Goal: Transaction & Acquisition: Purchase product/service

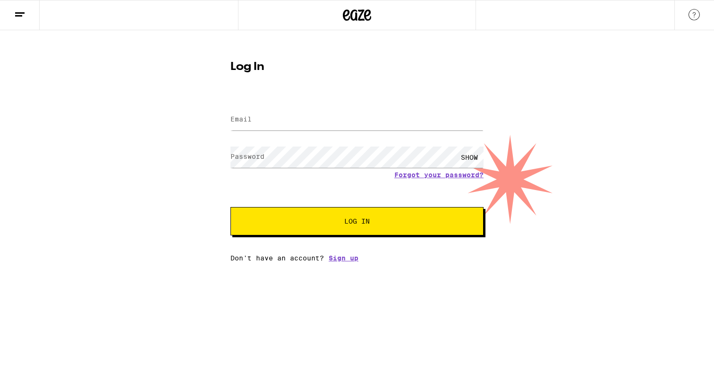
type input "[EMAIL_ADDRESS][DOMAIN_NAME]"
click at [379, 222] on span "Log In" at bounding box center [357, 221] width 177 height 7
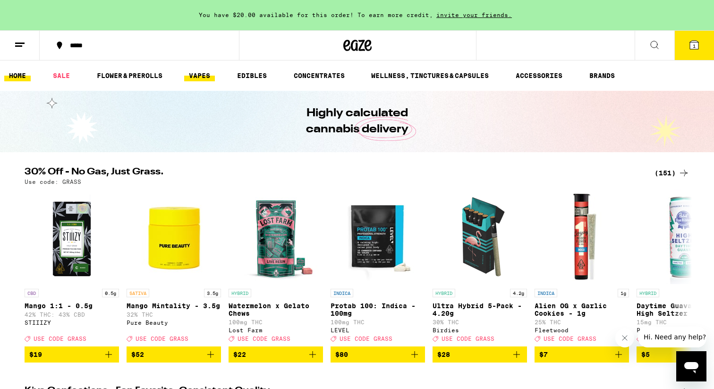
click at [200, 78] on link "VAPES" at bounding box center [199, 75] width 31 height 11
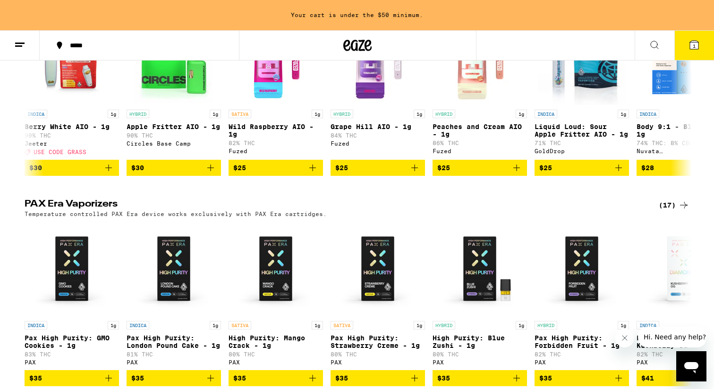
scroll to position [181, 0]
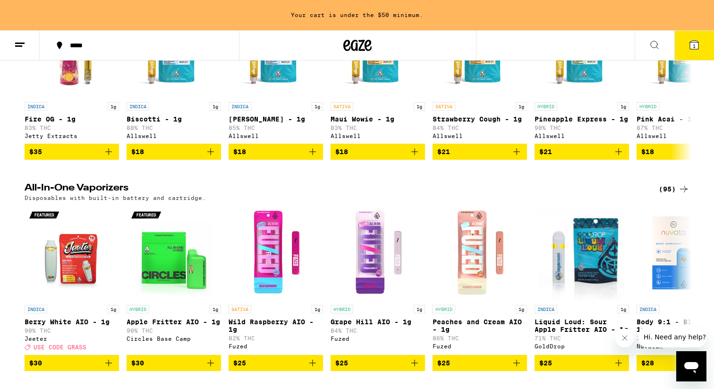
click at [698, 43] on icon at bounding box center [694, 45] width 9 height 9
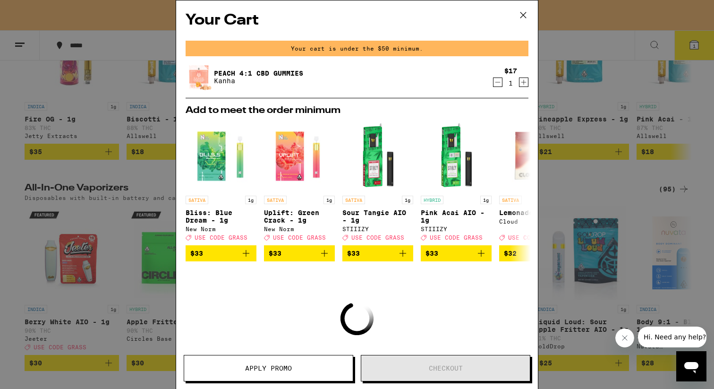
click at [522, 12] on icon at bounding box center [523, 15] width 14 height 14
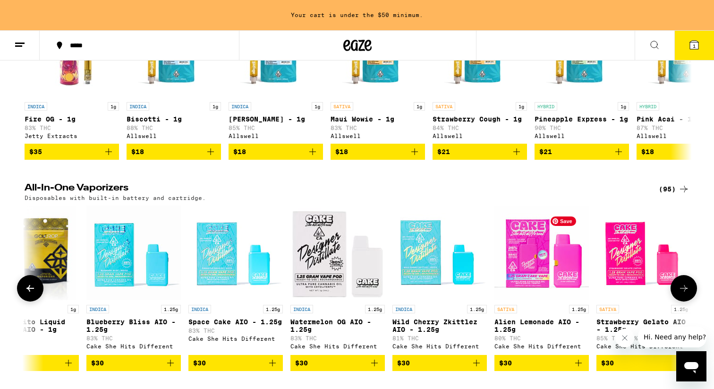
scroll to position [0, 1788]
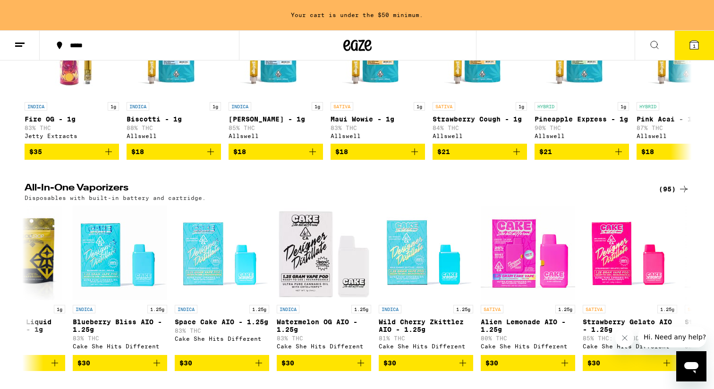
click at [23, 41] on icon at bounding box center [19, 44] width 11 height 11
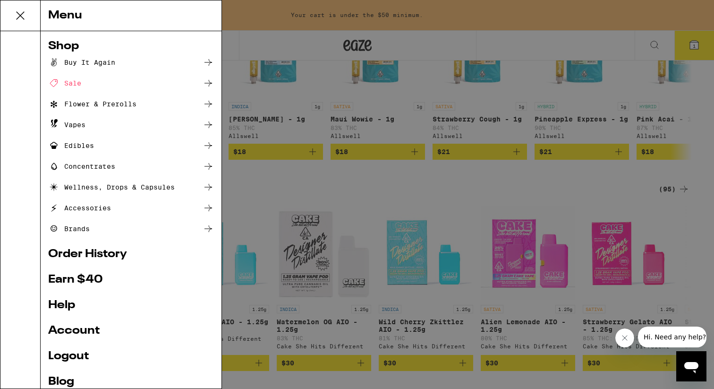
click at [92, 64] on div "Buy It Again" at bounding box center [81, 62] width 67 height 11
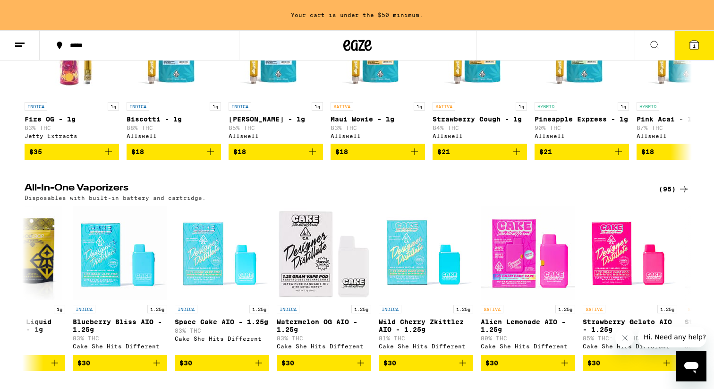
click at [17, 41] on icon at bounding box center [19, 44] width 11 height 11
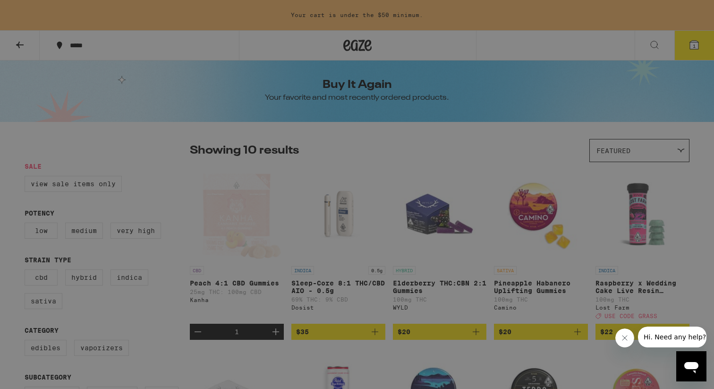
click at [261, 52] on div "Menu Shop Buy It Again Sale Flower & Prerolls Vapes Edibles Concentrates Wellne…" at bounding box center [357, 194] width 714 height 389
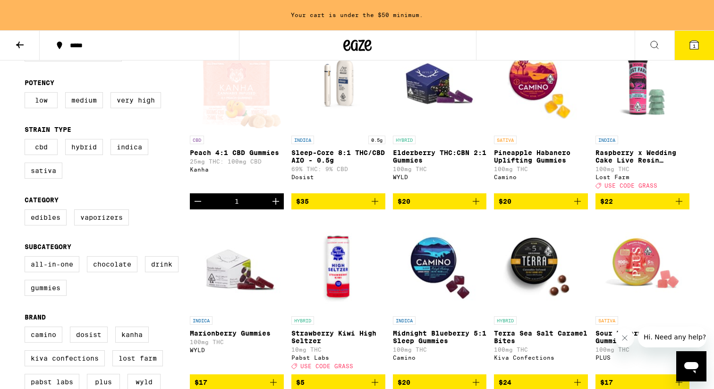
scroll to position [133, 0]
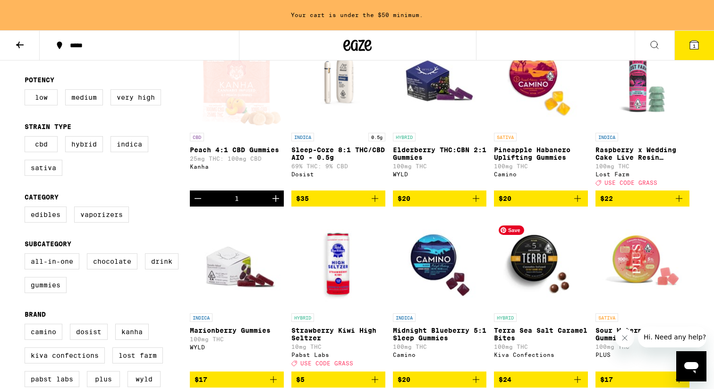
click at [540, 267] on img "Open page for Terra Sea Salt Caramel Bites from Kiva Confections" at bounding box center [541, 261] width 94 height 94
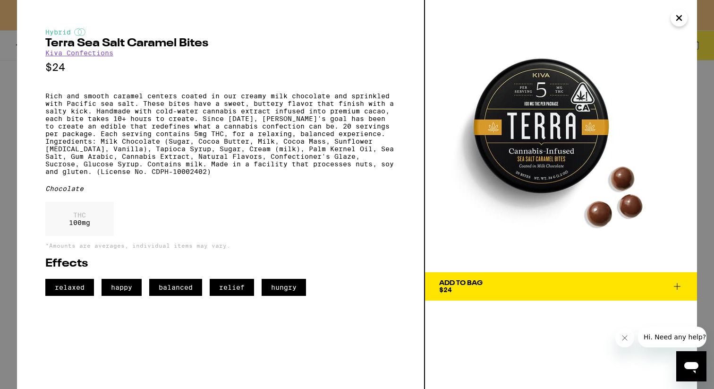
click at [678, 21] on icon "Close" at bounding box center [679, 18] width 11 height 14
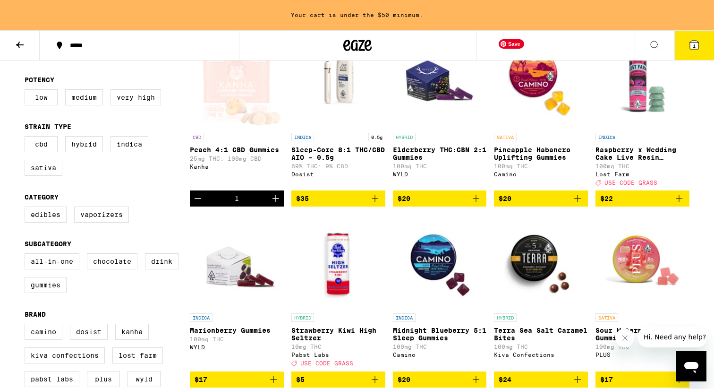
click at [536, 81] on img "Open page for Pineapple Habanero Uplifting Gummies from Camino" at bounding box center [541, 81] width 94 height 94
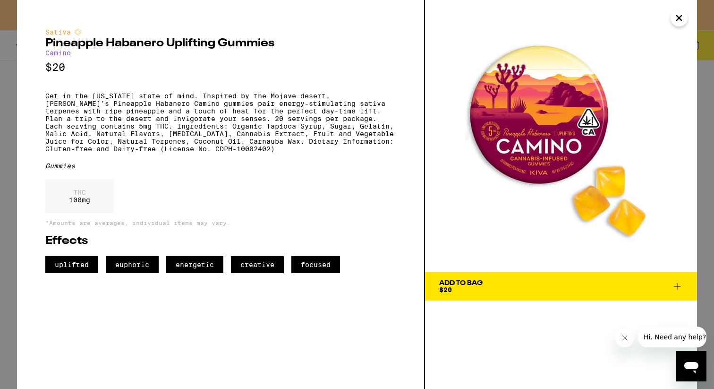
click at [449, 286] on span "$20" at bounding box center [445, 290] width 13 height 8
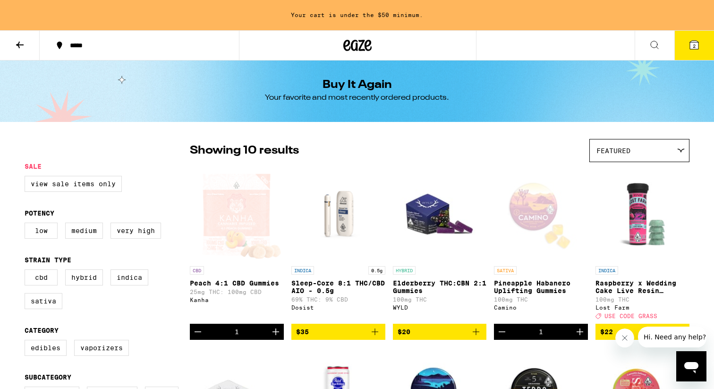
click at [653, 51] on button at bounding box center [655, 46] width 40 height 30
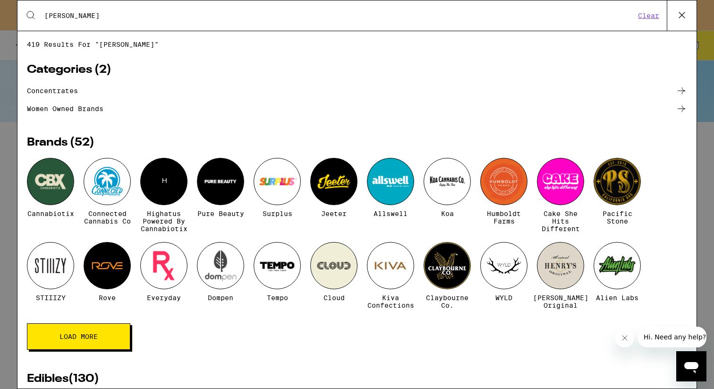
type input "[PERSON_NAME]"
click at [682, 14] on icon at bounding box center [682, 15] width 14 height 14
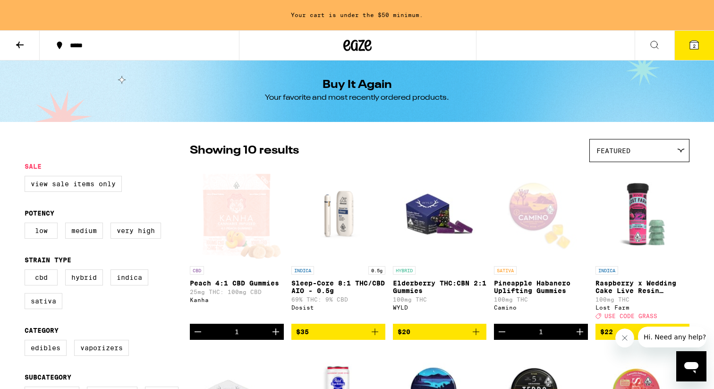
click at [25, 44] on icon at bounding box center [19, 44] width 11 height 11
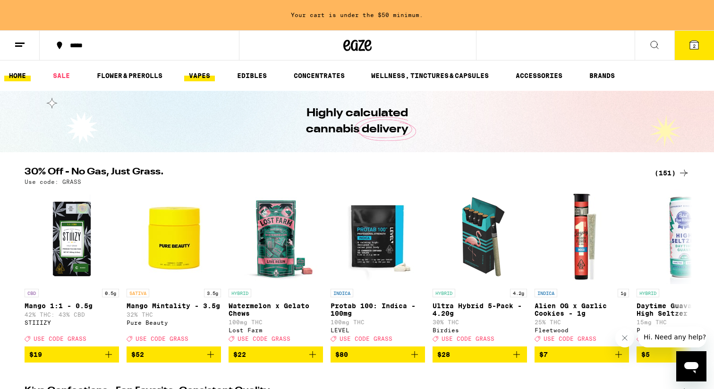
click at [196, 80] on link "VAPES" at bounding box center [199, 75] width 31 height 11
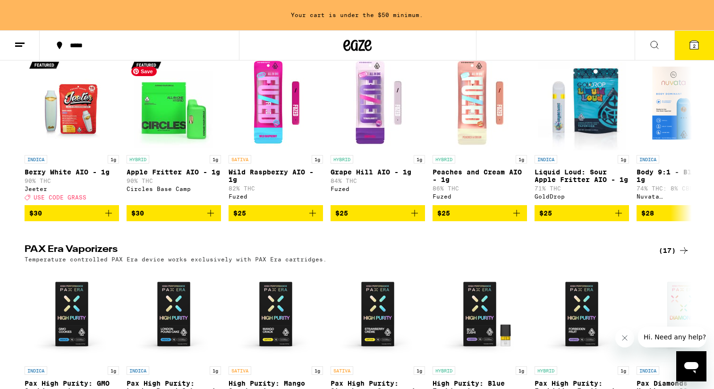
scroll to position [202, 0]
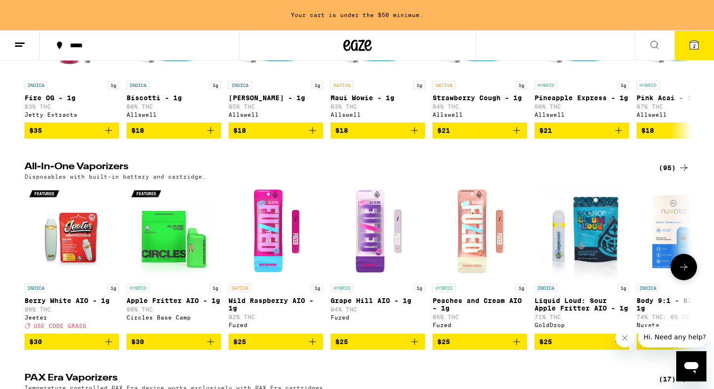
click at [687, 273] on icon at bounding box center [683, 266] width 11 height 11
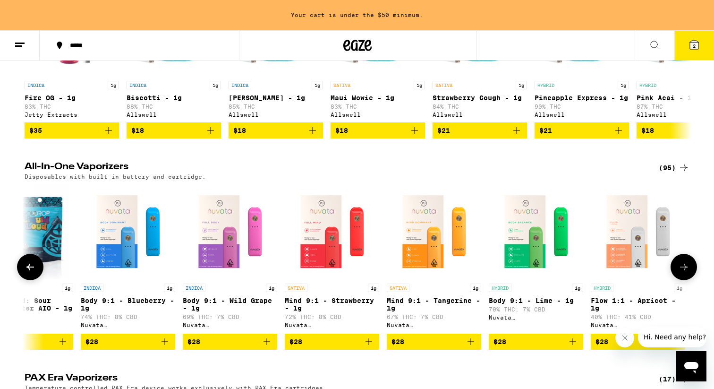
scroll to position [0, 562]
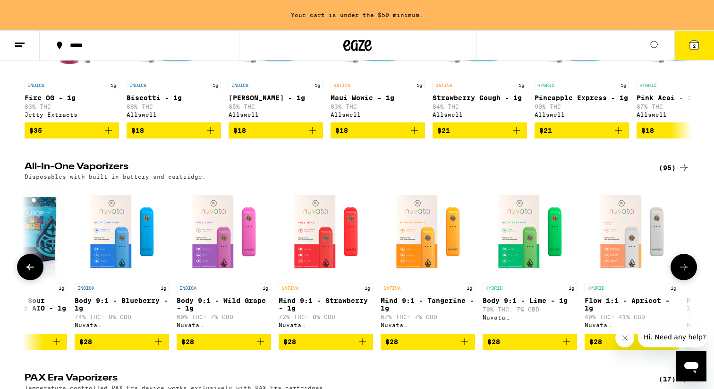
click at [690, 280] on button at bounding box center [684, 267] width 26 height 26
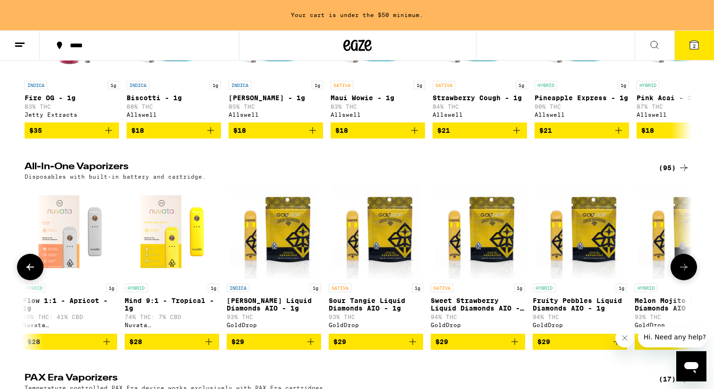
click at [690, 280] on button at bounding box center [684, 267] width 26 height 26
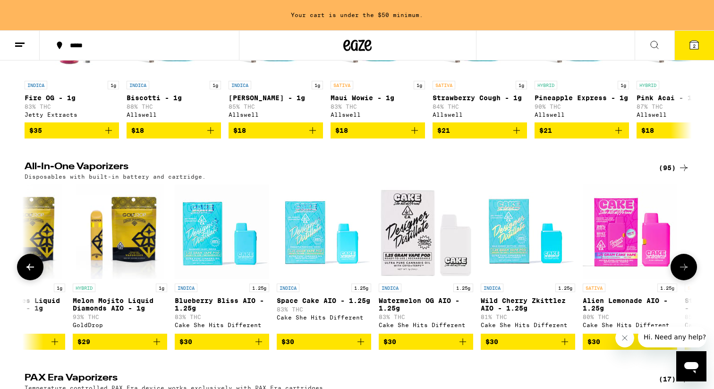
click at [690, 280] on button at bounding box center [684, 267] width 26 height 26
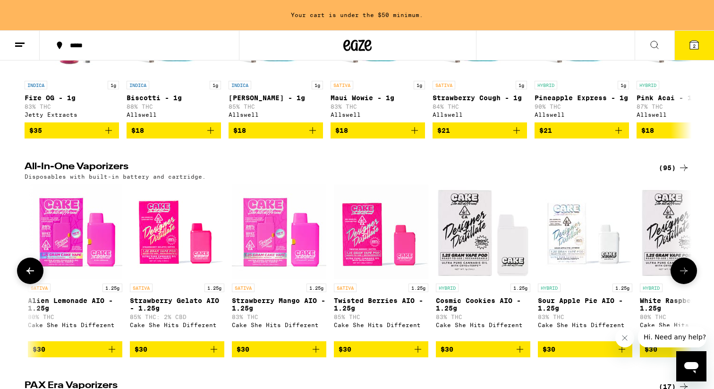
scroll to position [0, 2249]
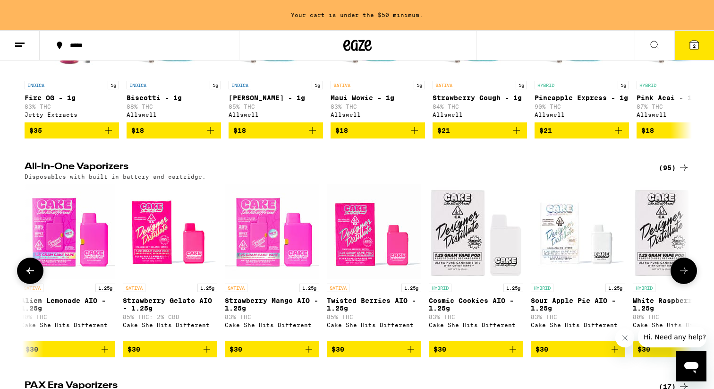
click at [690, 281] on button at bounding box center [684, 270] width 26 height 26
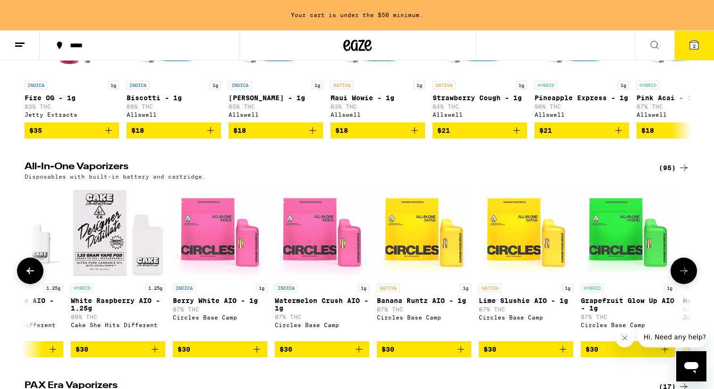
click at [690, 281] on button at bounding box center [684, 270] width 26 height 26
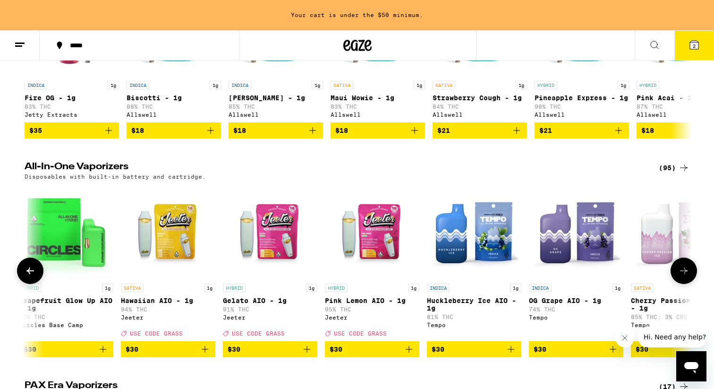
click at [690, 281] on button at bounding box center [684, 270] width 26 height 26
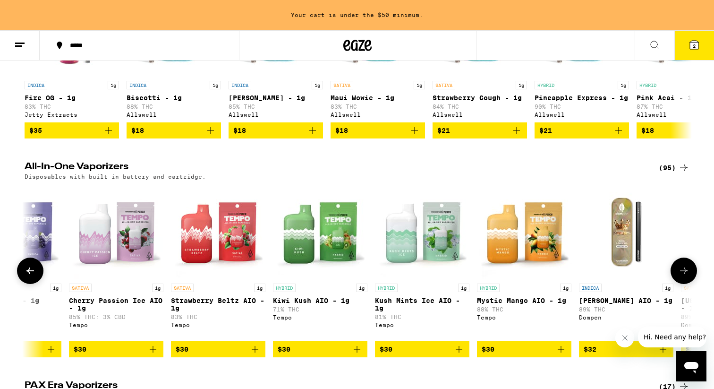
click at [690, 281] on button at bounding box center [684, 270] width 26 height 26
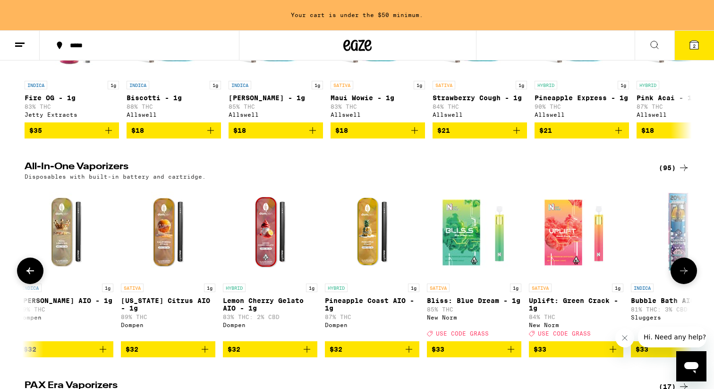
scroll to position [0, 4497]
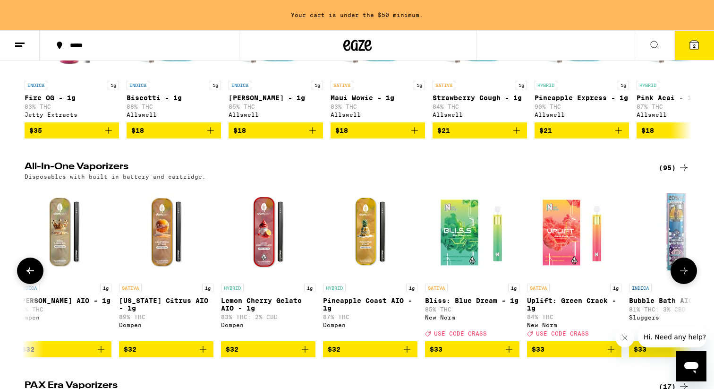
click at [690, 281] on button at bounding box center [684, 270] width 26 height 26
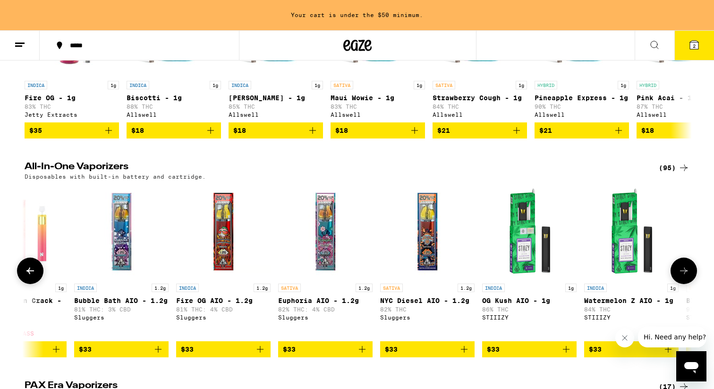
scroll to position [0, 5059]
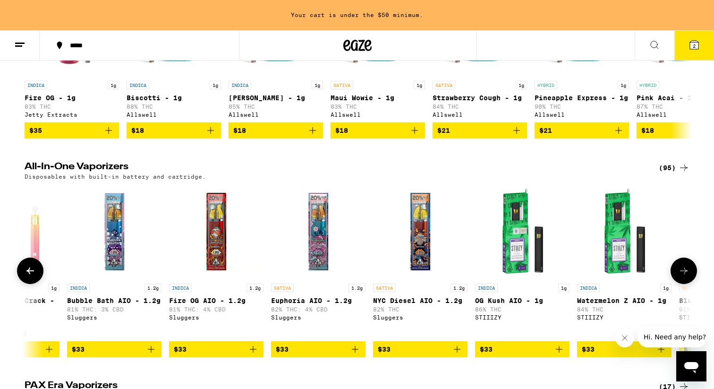
click at [690, 281] on button at bounding box center [684, 270] width 26 height 26
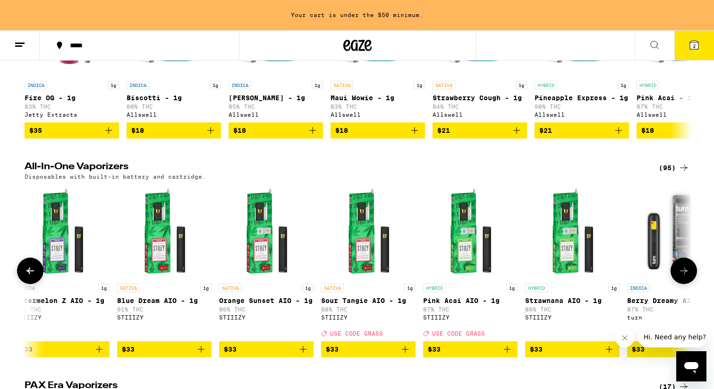
click at [690, 281] on button at bounding box center [684, 270] width 26 height 26
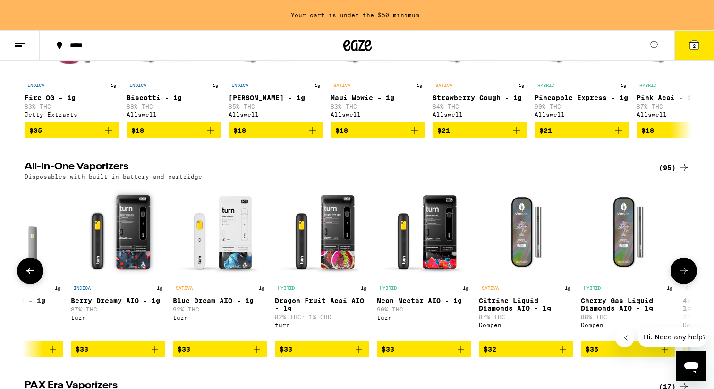
scroll to position [0, 6184]
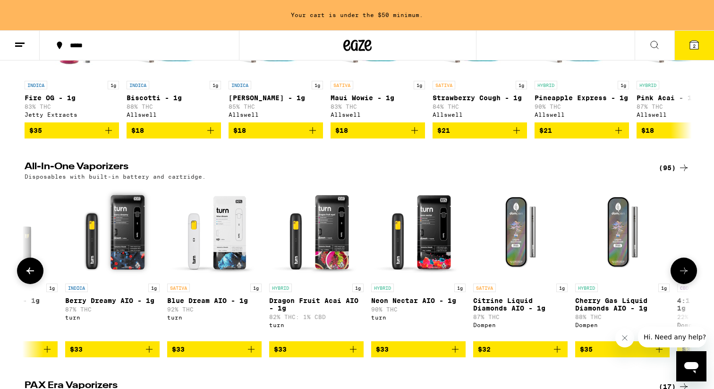
click at [690, 281] on button at bounding box center [684, 270] width 26 height 26
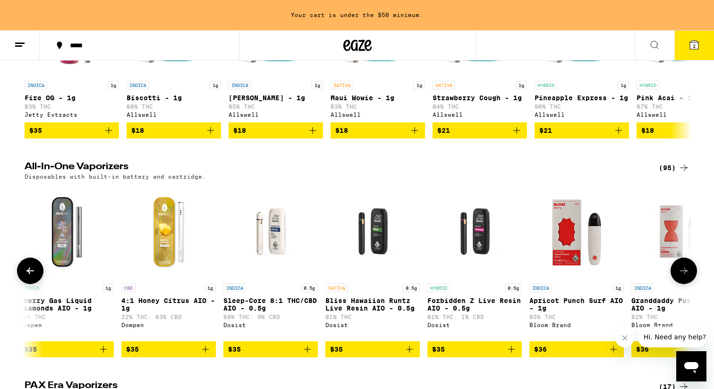
scroll to position [0, 6746]
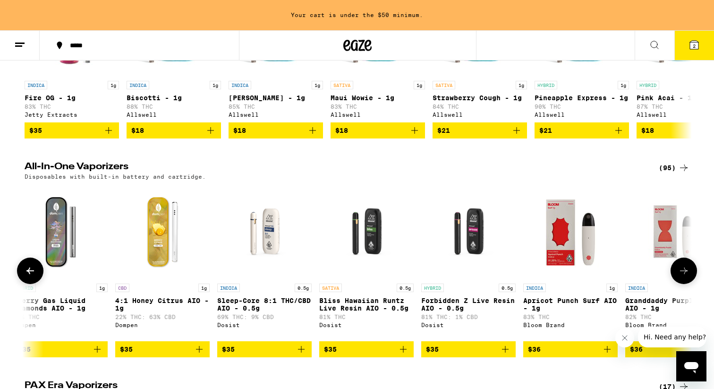
click at [690, 281] on button at bounding box center [684, 270] width 26 height 26
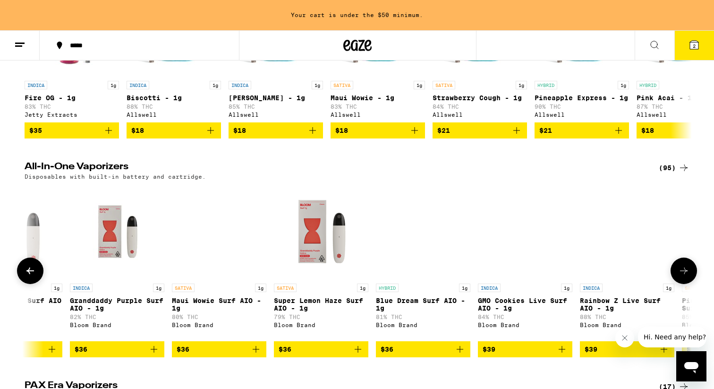
scroll to position [0, 7308]
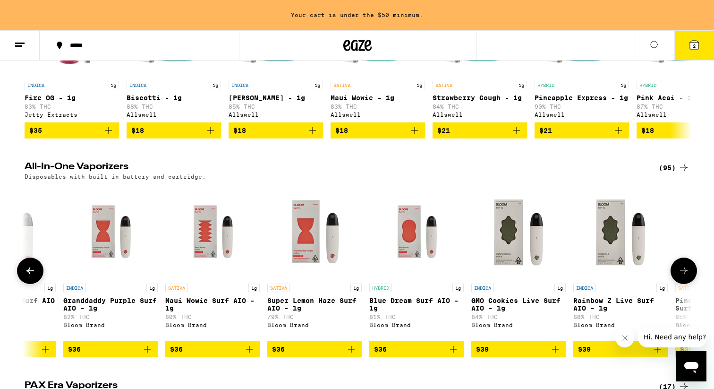
click at [689, 276] on icon at bounding box center [683, 270] width 11 height 11
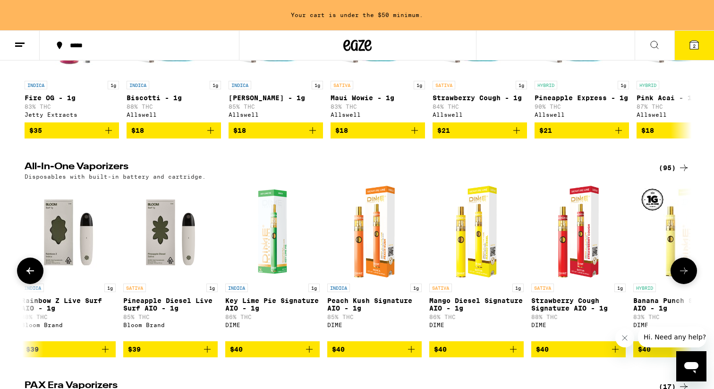
scroll to position [0, 7870]
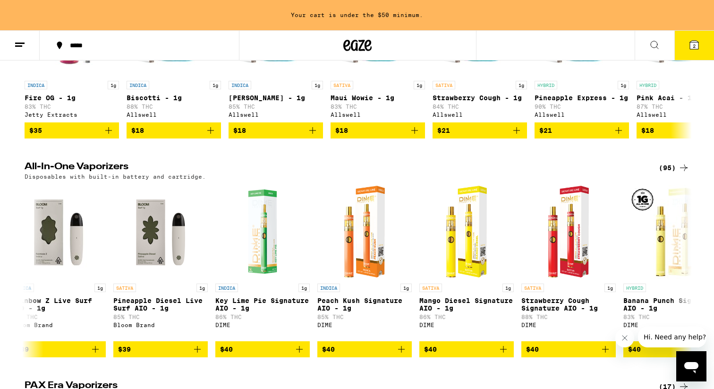
click at [668, 173] on div "(95)" at bounding box center [674, 167] width 31 height 11
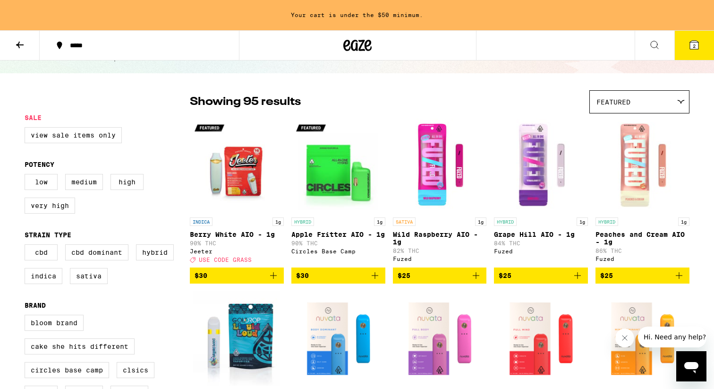
scroll to position [52, 0]
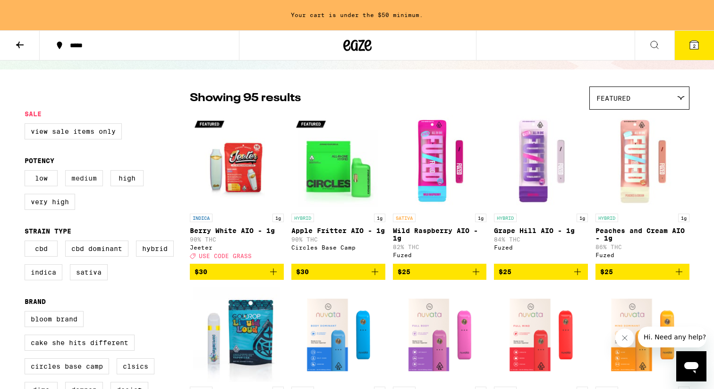
click at [78, 183] on label "Medium" at bounding box center [84, 178] width 38 height 16
click at [27, 172] on input "Medium" at bounding box center [26, 171] width 0 height 0
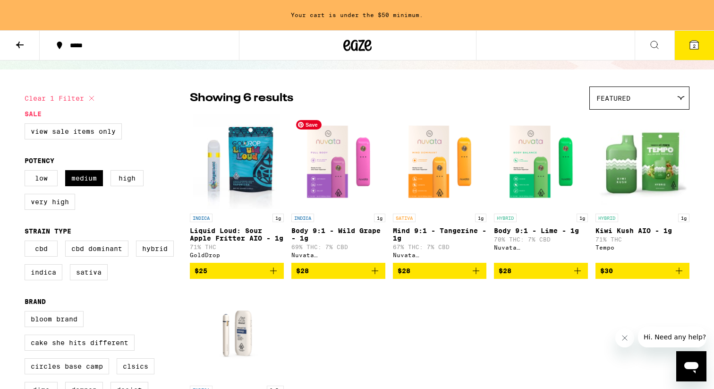
click at [338, 178] on img "Open page for Body 9:1 - Wild Grape - 1g from Nuvata (CA)" at bounding box center [338, 161] width 94 height 94
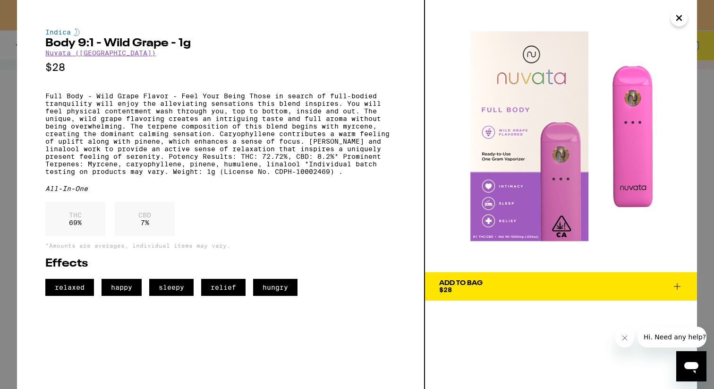
click at [681, 19] on icon "Close" at bounding box center [679, 18] width 5 height 5
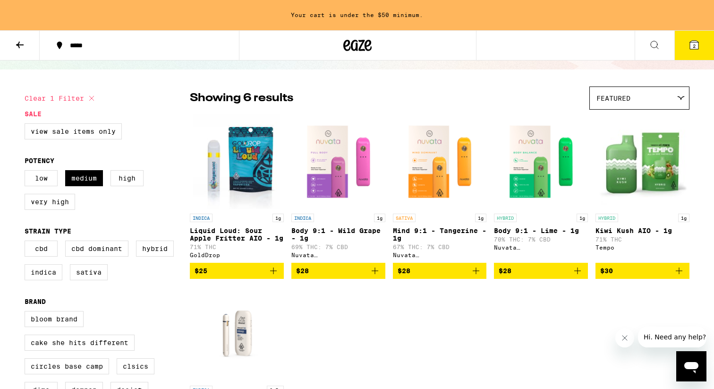
click at [430, 213] on link "SATIVA 1g Mind 9:1 - Tangerine - 1g 67% THC: 7% CBD Nuvata ([GEOGRAPHIC_DATA])" at bounding box center [440, 188] width 94 height 148
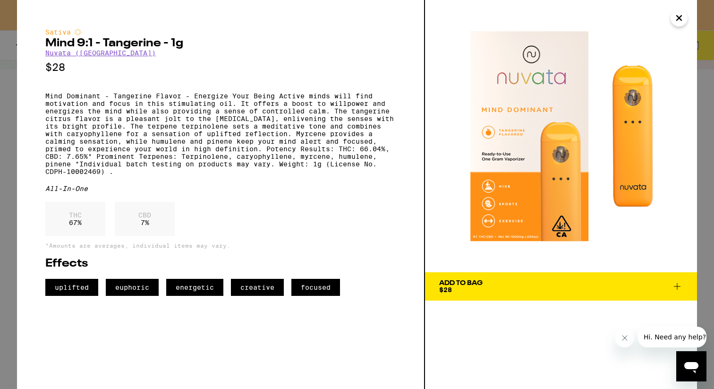
click at [508, 287] on span "Add To Bag $28" at bounding box center [561, 286] width 244 height 13
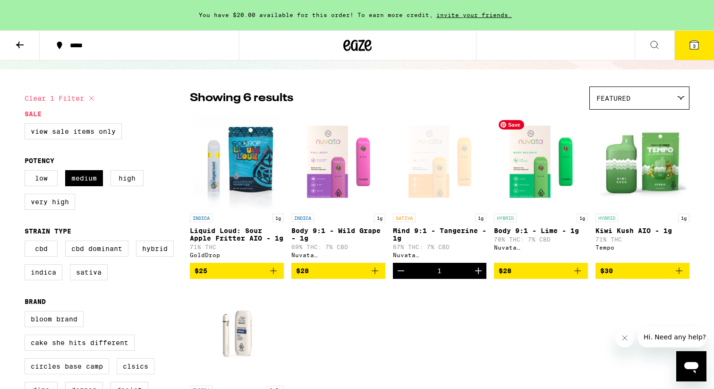
click at [540, 149] on img "Open page for Body 9:1 - Lime - 1g from Nuvata (CA)" at bounding box center [541, 161] width 94 height 94
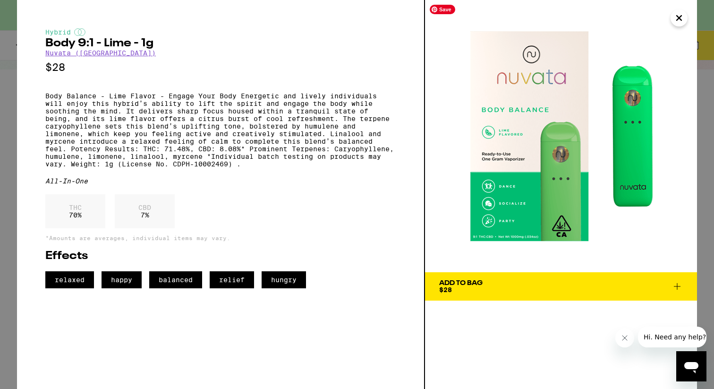
click at [680, 20] on icon "Close" at bounding box center [679, 18] width 11 height 14
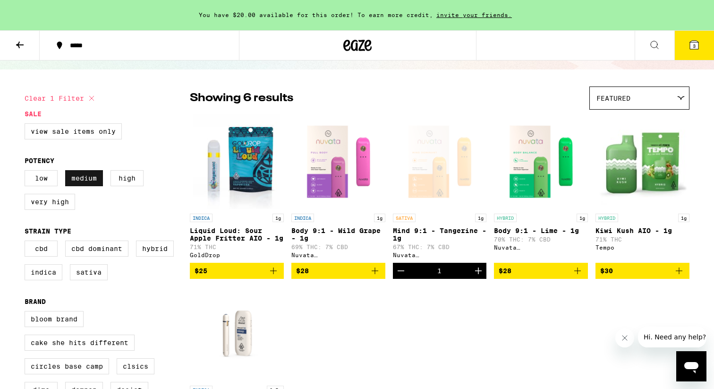
click at [89, 186] on label "Medium" at bounding box center [84, 178] width 38 height 16
click at [27, 172] on input "Medium" at bounding box center [26, 171] width 0 height 0
checkbox input "false"
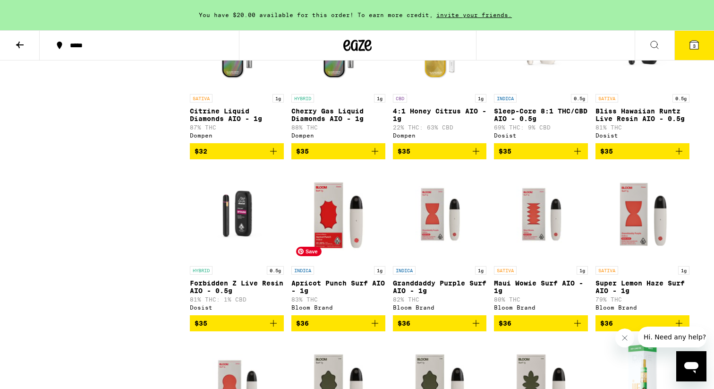
scroll to position [2414, 0]
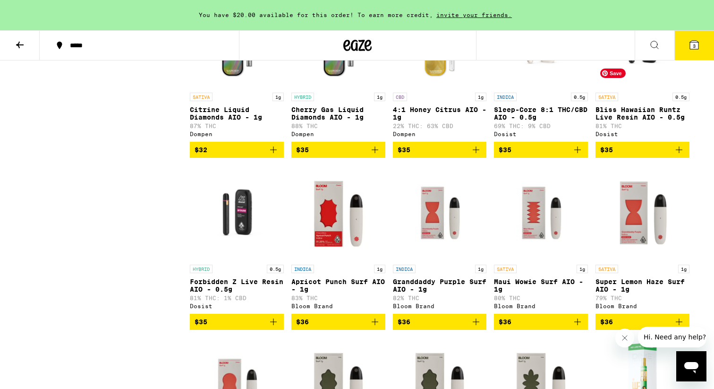
click at [655, 88] on img "Open page for Bliss Hawaiian Runtz Live Resin AIO - 0.5g from Dosist" at bounding box center [643, 40] width 94 height 94
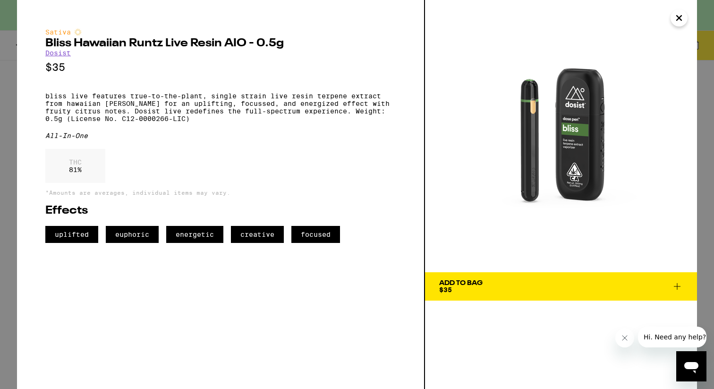
click at [680, 19] on icon "Close" at bounding box center [679, 18] width 11 height 14
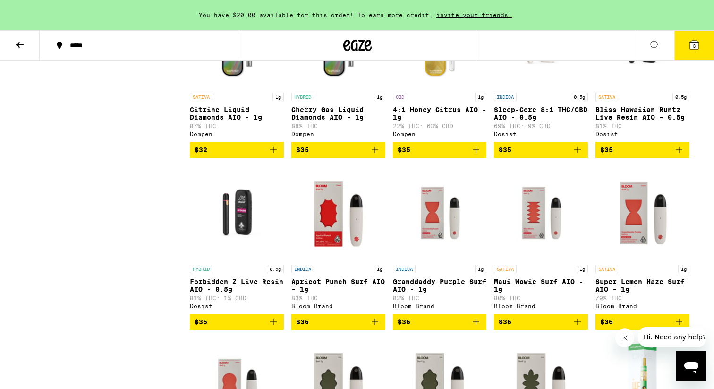
click at [650, 42] on icon at bounding box center [654, 44] width 11 height 11
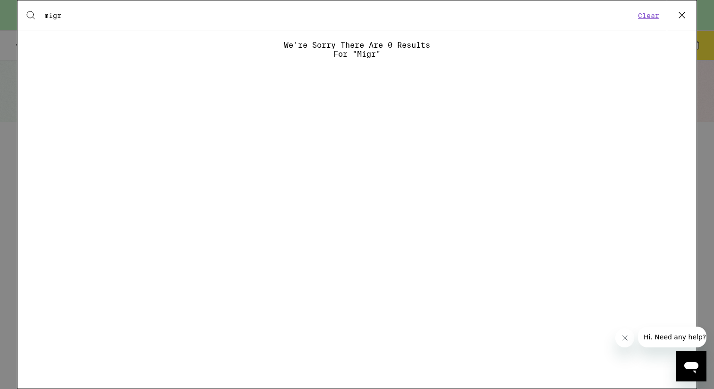
type input "migr"
click at [682, 17] on icon at bounding box center [682, 15] width 14 height 14
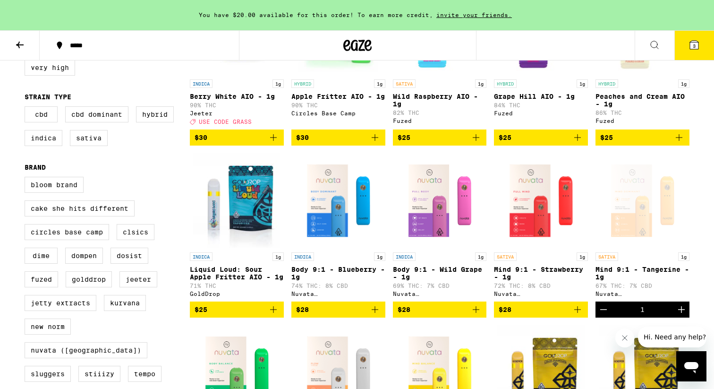
scroll to position [191, 0]
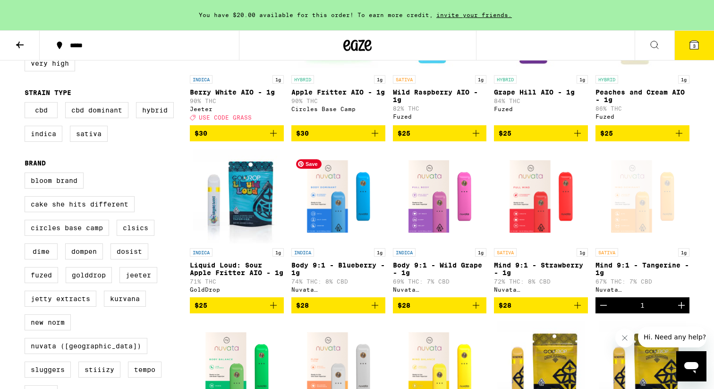
click at [324, 225] on img "Open page for Body 9:1 - Blueberry - 1g from Nuvata (CA)" at bounding box center [338, 196] width 94 height 94
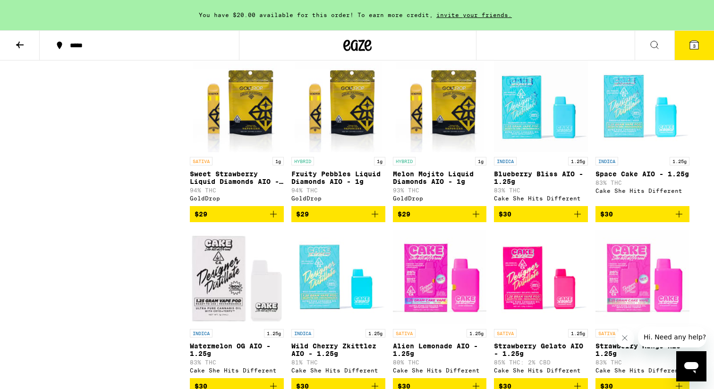
scroll to position [629, 0]
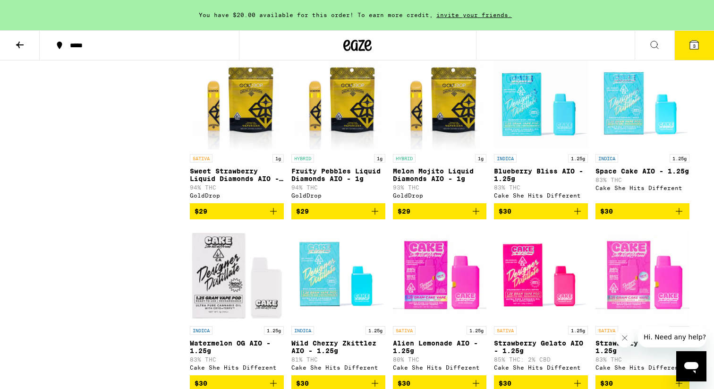
click at [654, 42] on icon at bounding box center [654, 44] width 11 height 11
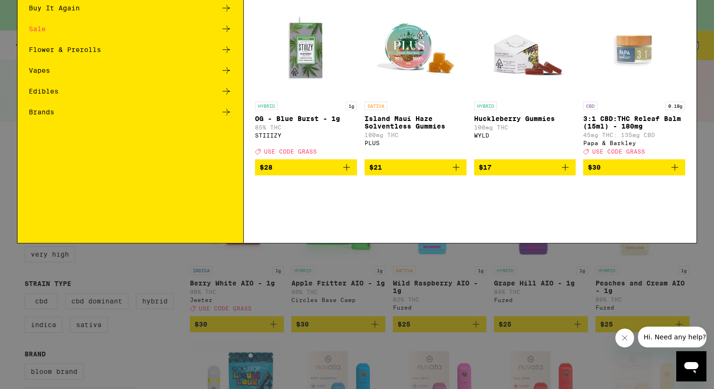
scroll to position [0, 0]
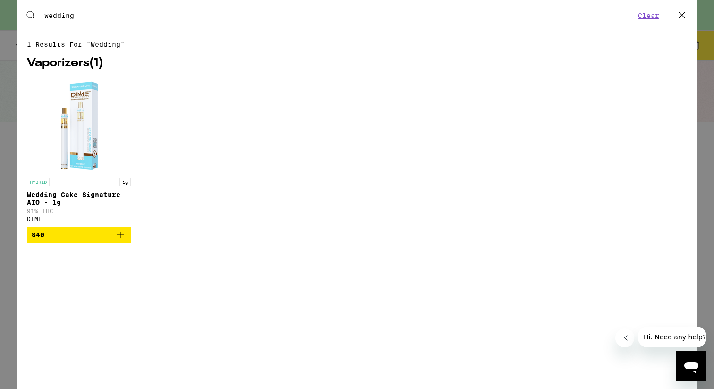
type input "wedding cake"
click at [71, 150] on img "Open page for Wedding Cake Signature AIO - 1g from DIME" at bounding box center [79, 125] width 94 height 94
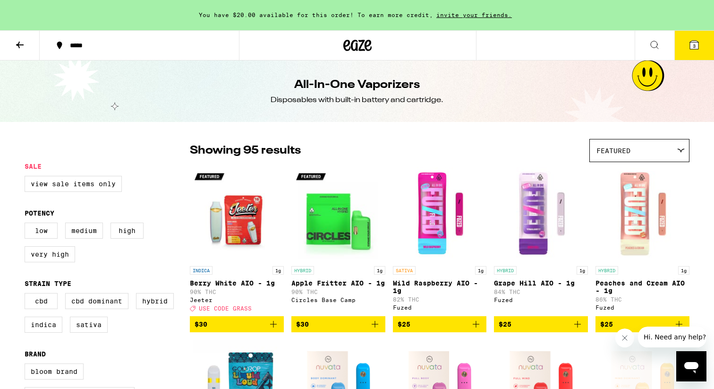
click at [661, 50] on button at bounding box center [655, 46] width 40 height 30
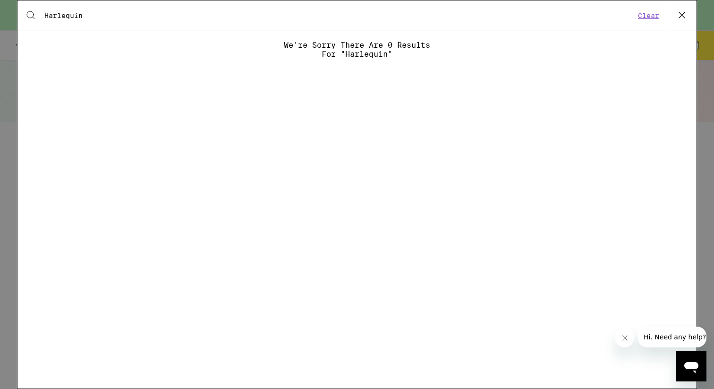
click at [227, 17] on input "Harlequin" at bounding box center [339, 15] width 591 height 9
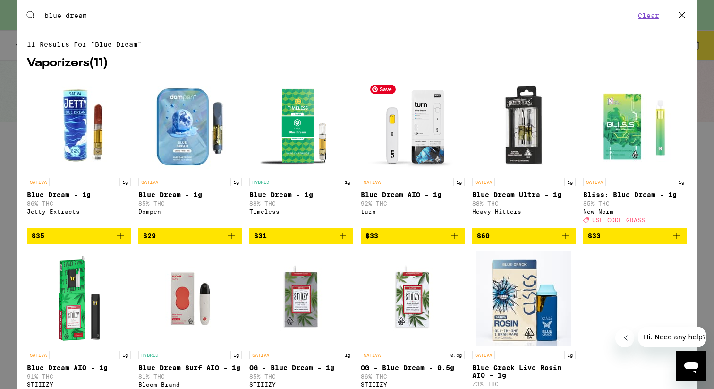
type input "blue dream"
click at [440, 141] on img "Open page for Blue Dream AIO - 1g from turn" at bounding box center [413, 125] width 94 height 94
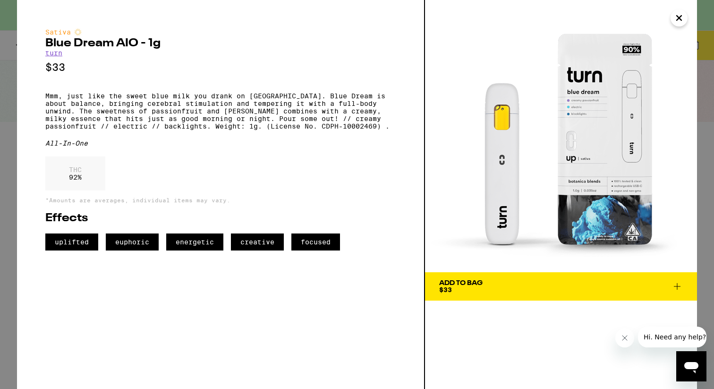
click at [440, 274] on button "Add To Bag $33" at bounding box center [561, 286] width 272 height 28
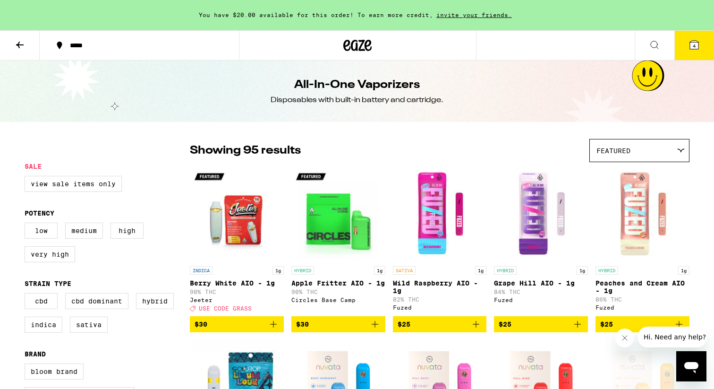
click at [701, 39] on button "4" at bounding box center [695, 45] width 40 height 29
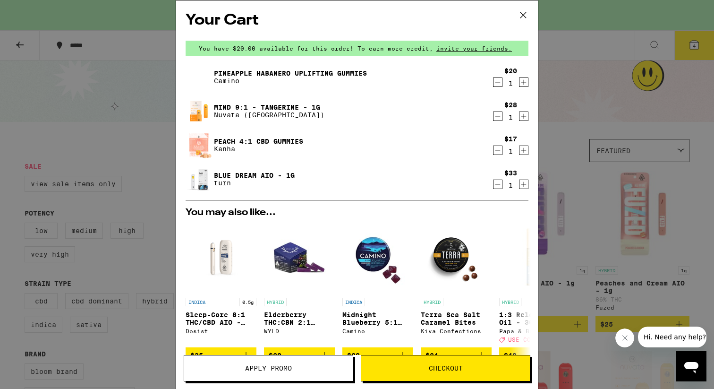
click at [496, 153] on icon "Decrement" at bounding box center [498, 150] width 9 height 11
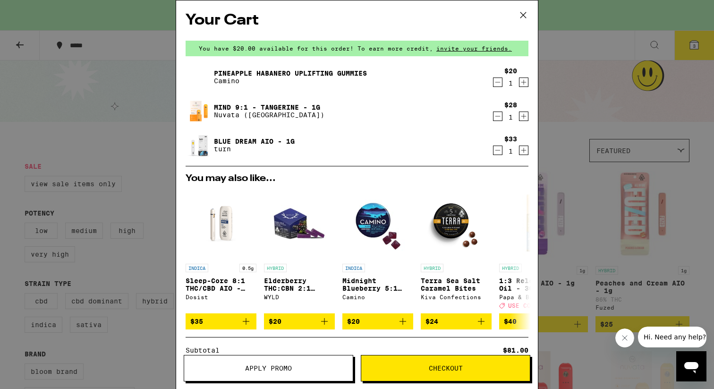
click at [230, 106] on link "Mind 9:1 - Tangerine - 1g" at bounding box center [269, 107] width 111 height 8
click at [522, 15] on icon at bounding box center [523, 15] width 14 height 14
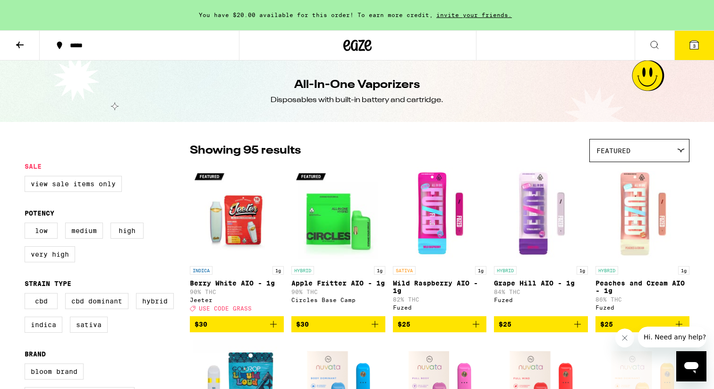
click at [18, 51] on button at bounding box center [20, 46] width 40 height 30
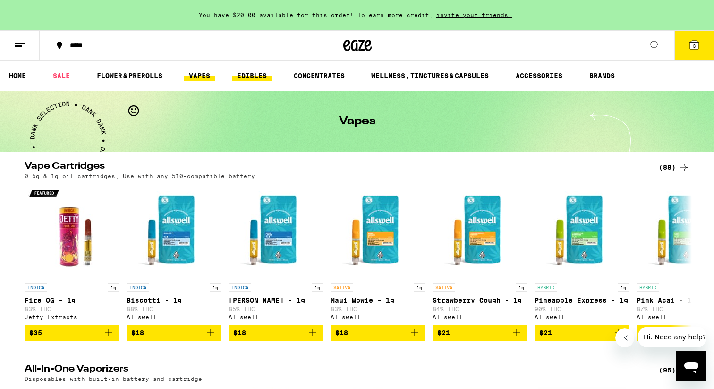
click at [257, 76] on link "EDIBLES" at bounding box center [251, 75] width 39 height 11
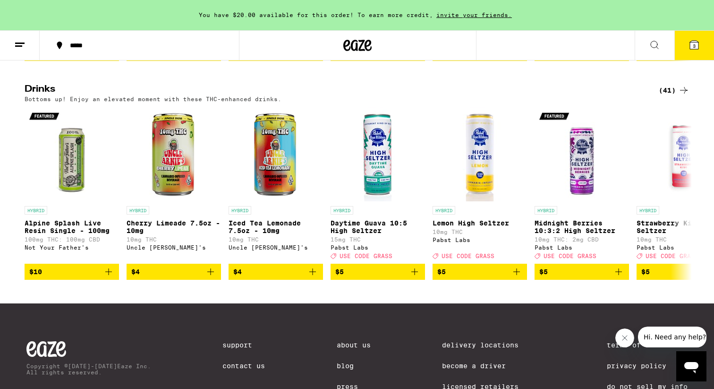
scroll to position [498, 0]
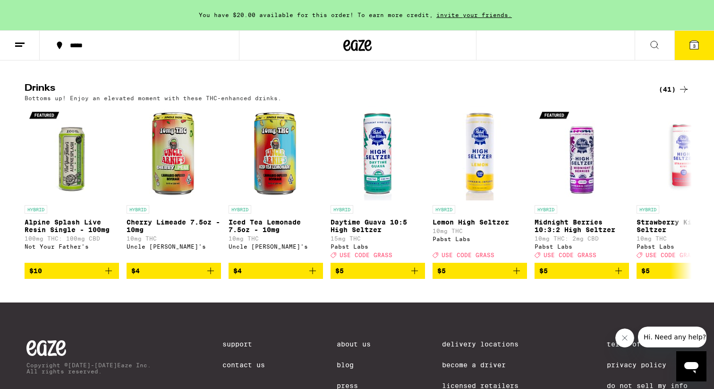
click at [675, 95] on div "(41)" at bounding box center [674, 89] width 31 height 11
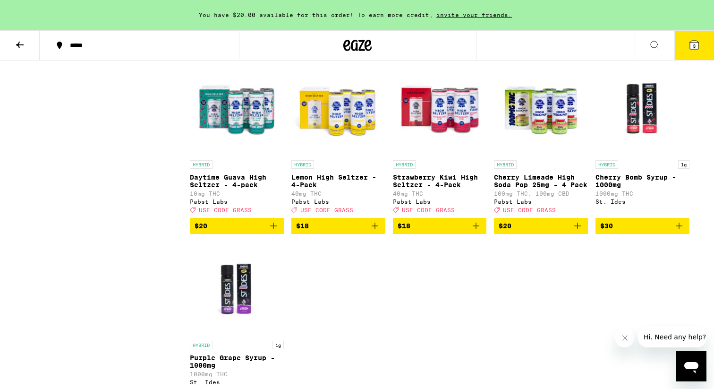
scroll to position [1327, 0]
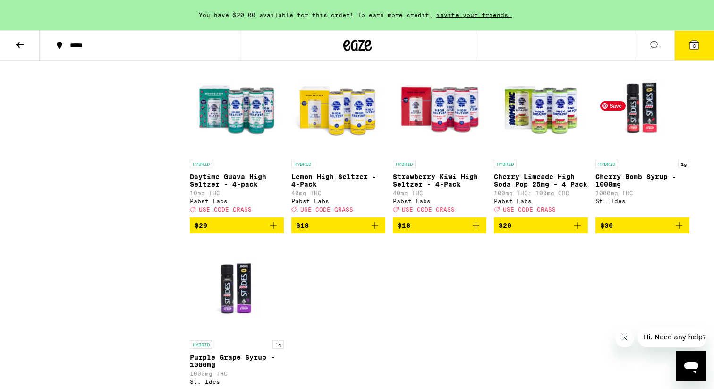
click at [647, 140] on img "Open page for Cherry Bomb Syrup - 1000mg from St. Ides" at bounding box center [643, 107] width 94 height 94
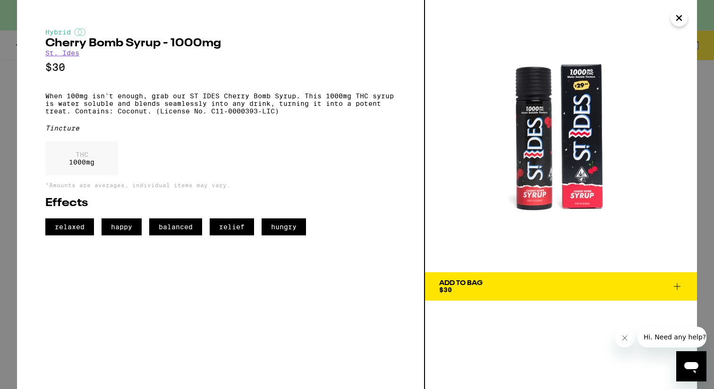
click at [676, 21] on icon "Close" at bounding box center [679, 18] width 11 height 14
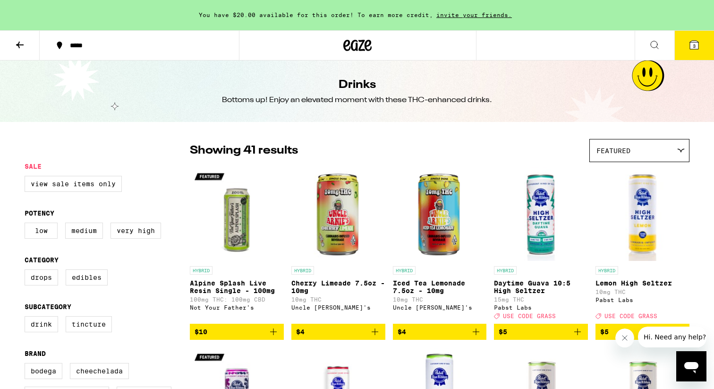
click at [698, 42] on icon at bounding box center [694, 45] width 9 height 9
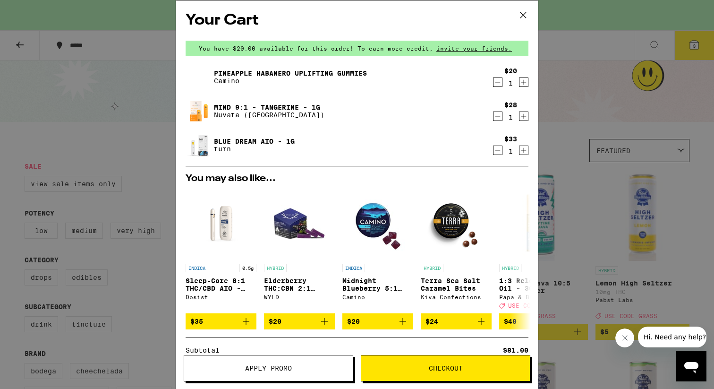
click at [430, 373] on button "Checkout" at bounding box center [446, 368] width 170 height 26
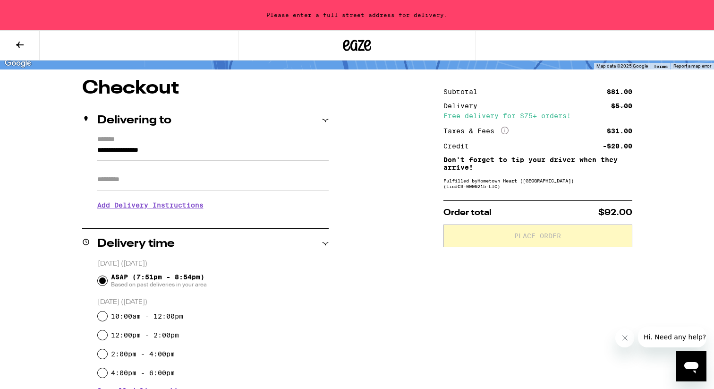
scroll to position [67, 0]
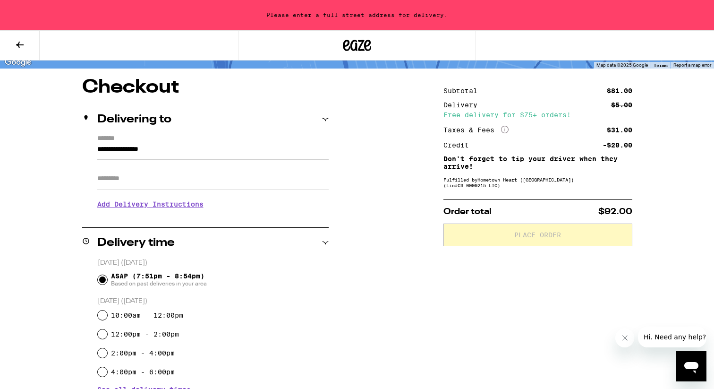
click at [171, 151] on input "**********" at bounding box center [212, 152] width 231 height 16
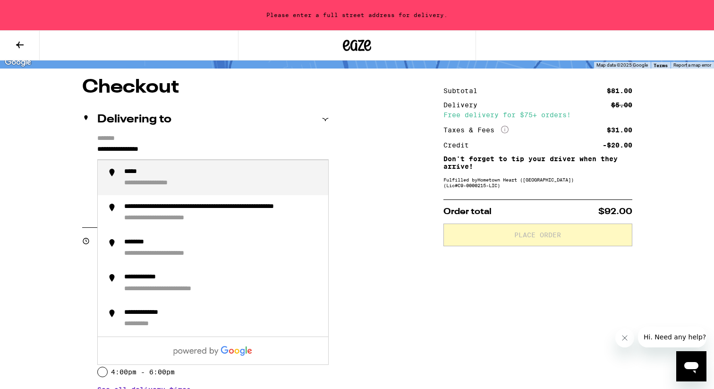
drag, startPoint x: 194, startPoint y: 152, endPoint x: 19, endPoint y: 148, distance: 174.8
click at [19, 148] on div "**********" at bounding box center [357, 361] width 680 height 567
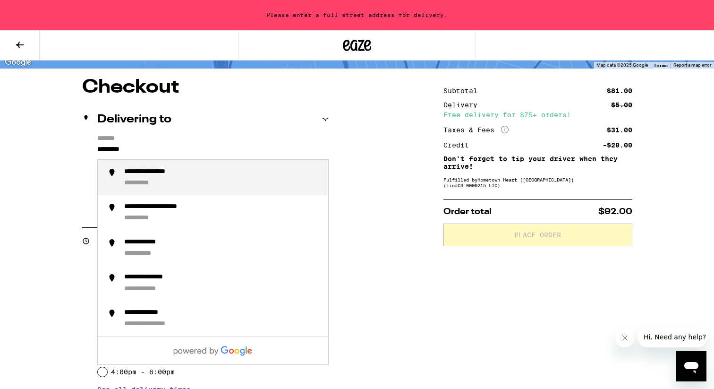
click at [144, 171] on div "**********" at bounding box center [160, 172] width 73 height 9
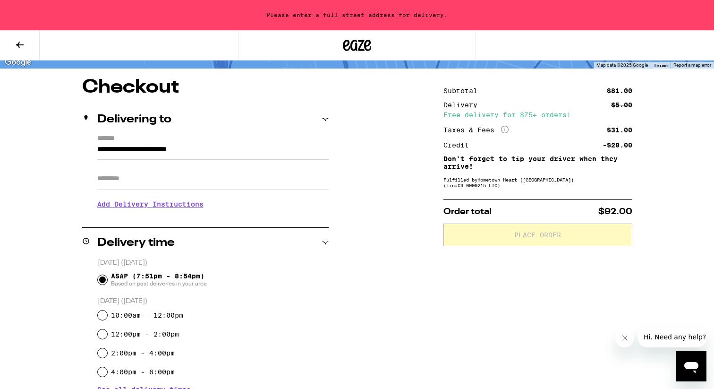
type input "**********"
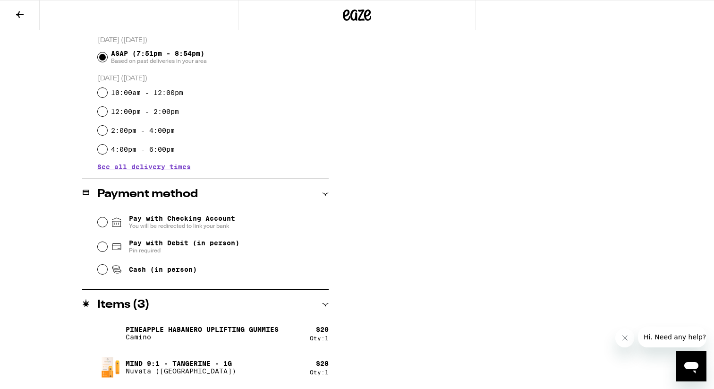
scroll to position [267, 0]
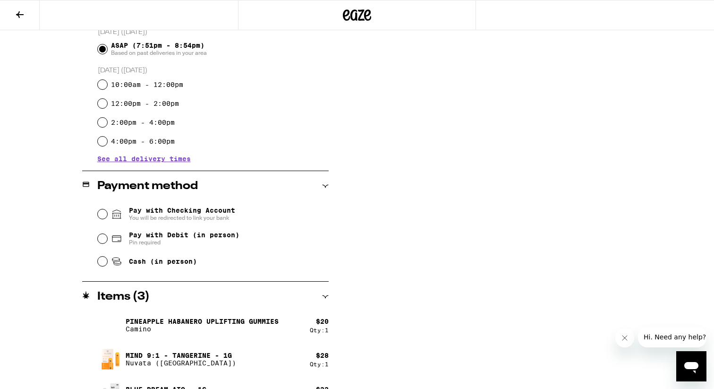
click at [120, 265] on icon at bounding box center [117, 263] width 7 height 4
click at [107, 265] on input "Cash (in person)" at bounding box center [102, 261] width 9 height 9
radio input "true"
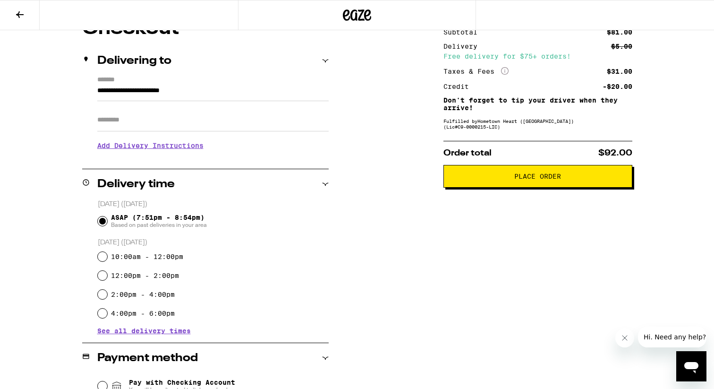
scroll to position [0, 0]
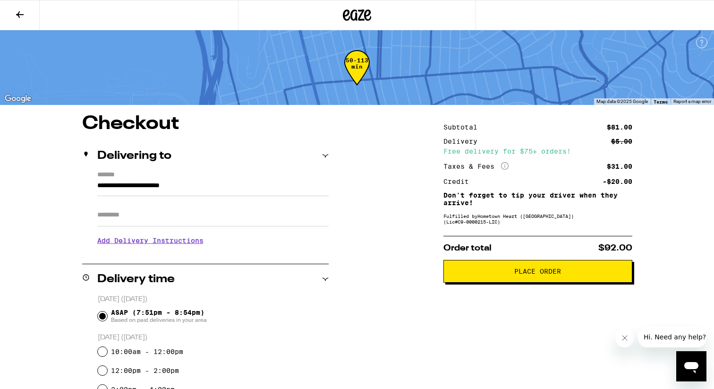
click at [497, 274] on span "Place Order" at bounding box center [538, 271] width 173 height 7
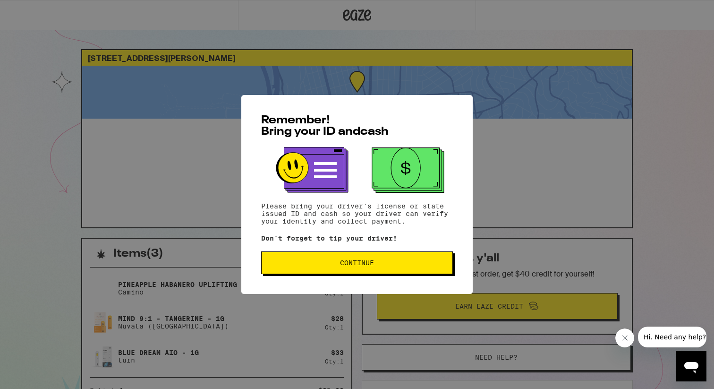
click at [386, 261] on span "Continue" at bounding box center [357, 262] width 176 height 7
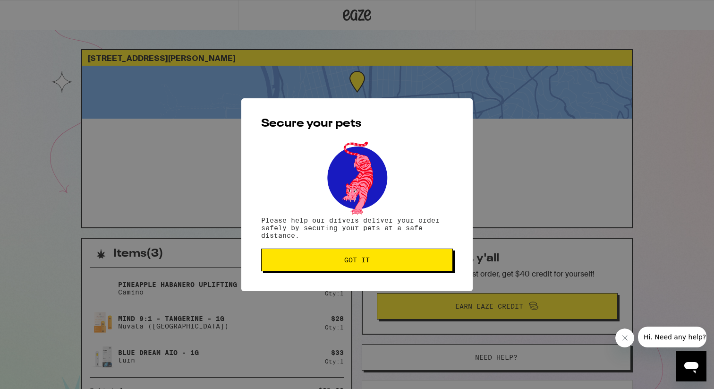
click at [386, 261] on span "Got it" at bounding box center [357, 260] width 176 height 7
